Goal: Navigation & Orientation: Find specific page/section

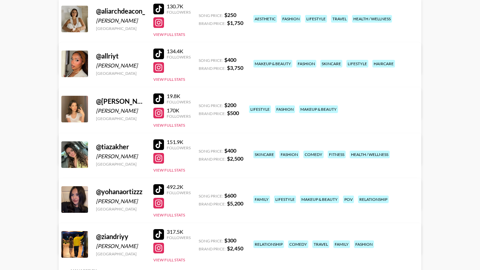
scroll to position [109, 0]
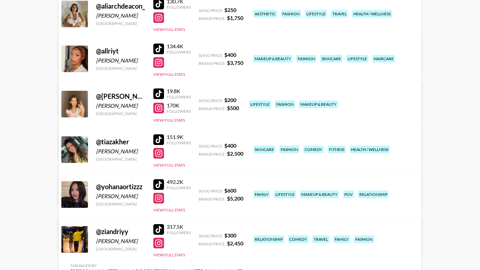
click at [161, 199] on div at bounding box center [158, 198] width 11 height 11
click at [158, 186] on div at bounding box center [158, 184] width 11 height 11
click at [161, 243] on div at bounding box center [158, 243] width 11 height 11
click at [158, 231] on div at bounding box center [158, 229] width 11 height 11
click at [160, 195] on div at bounding box center [158, 198] width 11 height 11
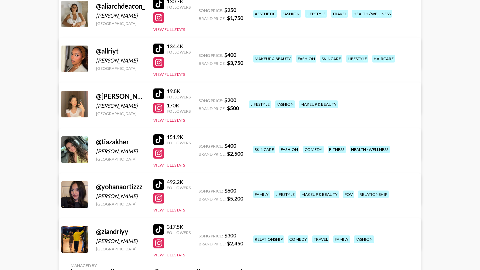
click at [162, 189] on div at bounding box center [158, 184] width 11 height 11
click at [159, 245] on div at bounding box center [158, 243] width 11 height 11
click at [161, 228] on div at bounding box center [158, 229] width 11 height 11
click at [161, 153] on div at bounding box center [158, 153] width 11 height 11
click at [160, 139] on div at bounding box center [158, 140] width 11 height 11
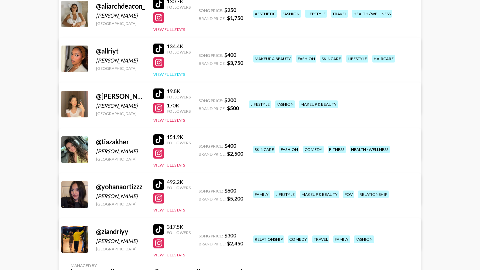
scroll to position [101, 0]
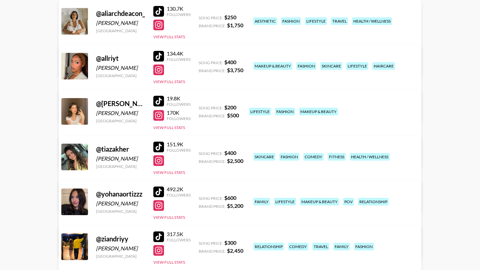
click at [161, 54] on div at bounding box center [158, 56] width 11 height 11
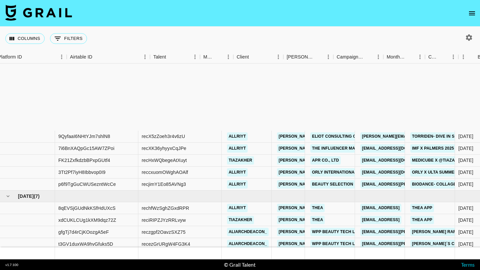
scroll to position [96, 72]
